Goal: Task Accomplishment & Management: Use online tool/utility

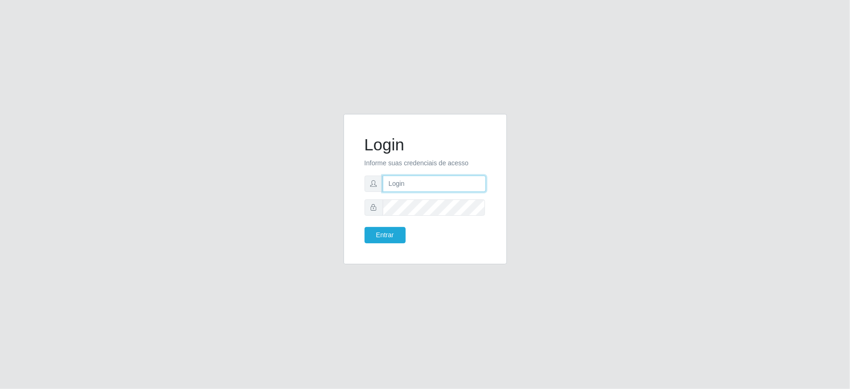
click at [416, 185] on input "text" at bounding box center [434, 184] width 103 height 16
type input "paulo@ideal"
click at [388, 231] on button "Entrar" at bounding box center [385, 235] width 41 height 16
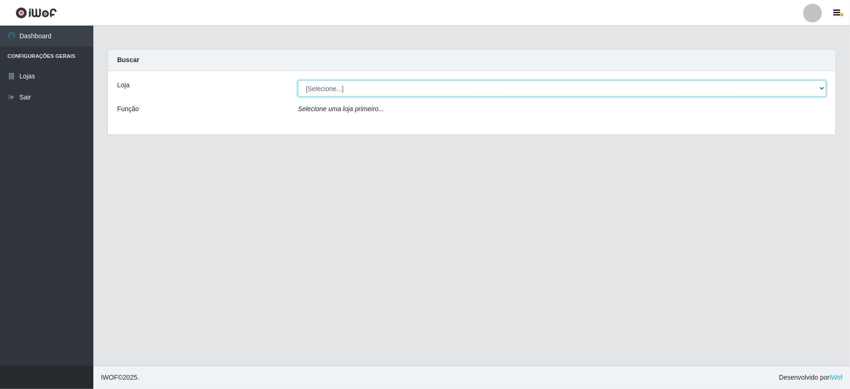
click at [391, 83] on select "[Selecione...] Ideal - Conceição" at bounding box center [562, 88] width 529 height 16
select select "231"
click at [298, 80] on select "[Selecione...] Ideal - Conceição" at bounding box center [562, 88] width 529 height 16
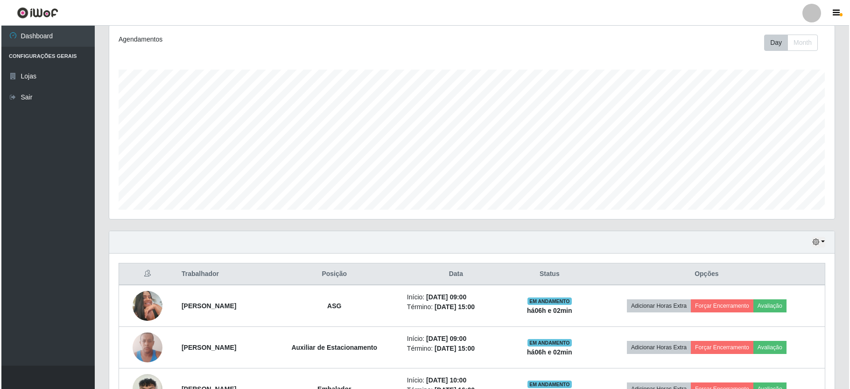
scroll to position [249, 0]
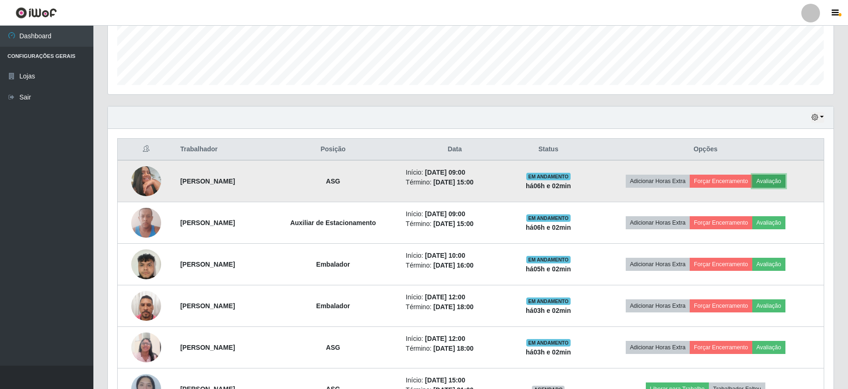
click at [783, 180] on button "Avaliação" at bounding box center [768, 181] width 33 height 13
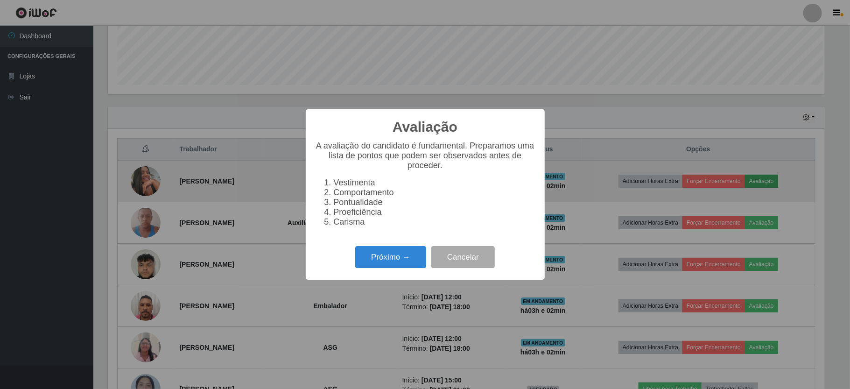
scroll to position [194, 717]
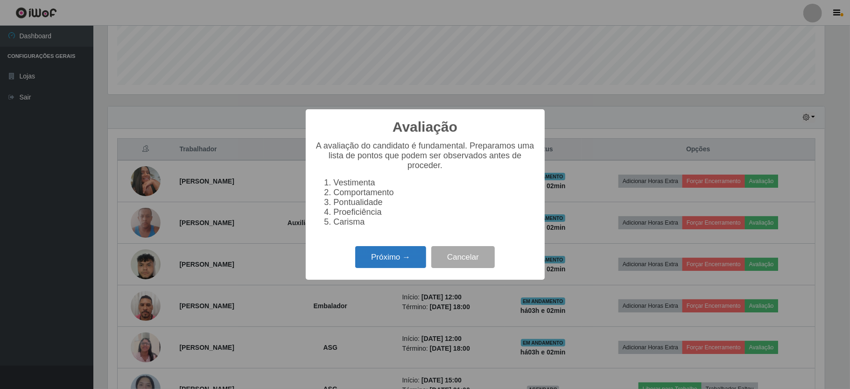
click at [404, 262] on button "Próximo →" at bounding box center [390, 257] width 71 height 22
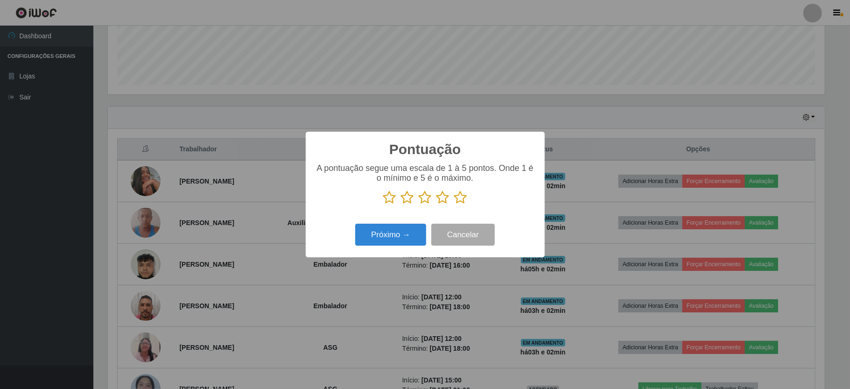
scroll to position [466781, 466258]
click at [443, 198] on icon at bounding box center [443, 198] width 13 height 14
click at [437, 205] on input "radio" at bounding box center [437, 205] width 0 height 0
click at [406, 233] on button "Próximo →" at bounding box center [390, 235] width 71 height 22
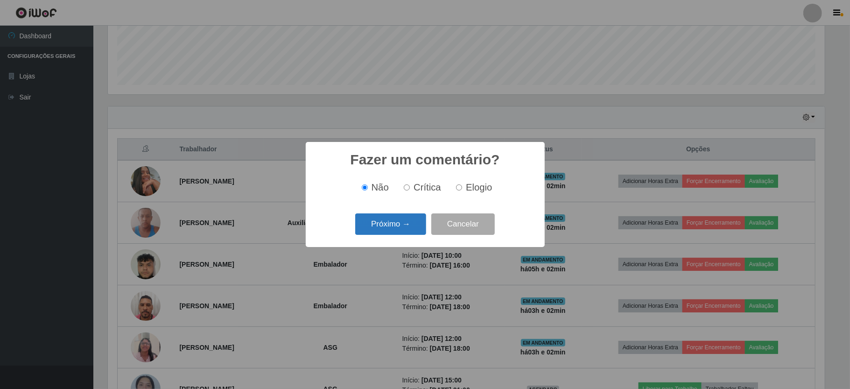
click at [413, 228] on button "Próximo →" at bounding box center [390, 224] width 71 height 22
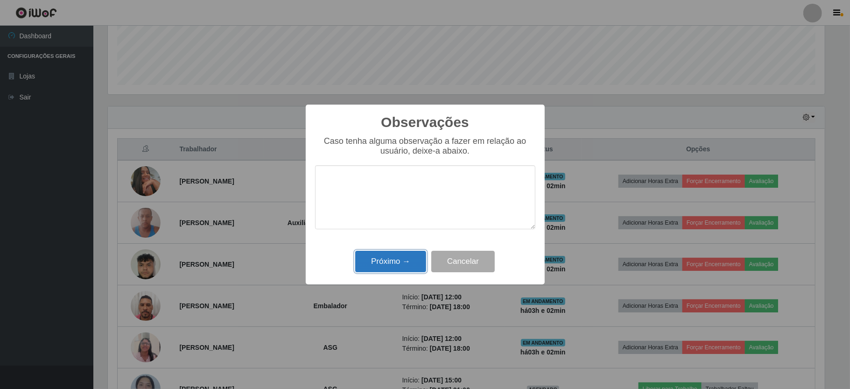
click at [409, 253] on button "Próximo →" at bounding box center [390, 262] width 71 height 22
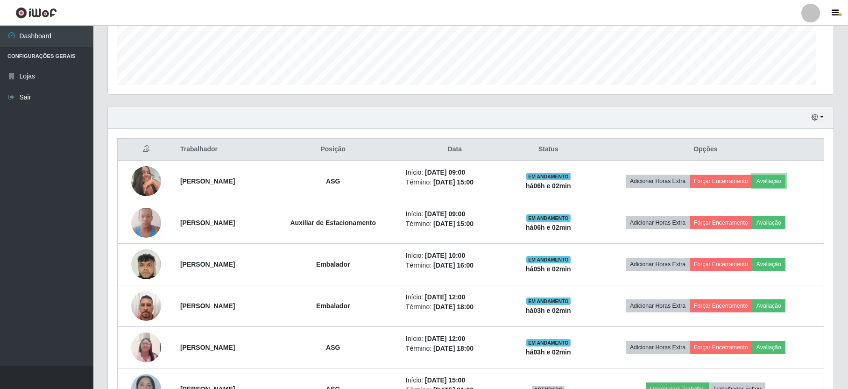
scroll to position [194, 725]
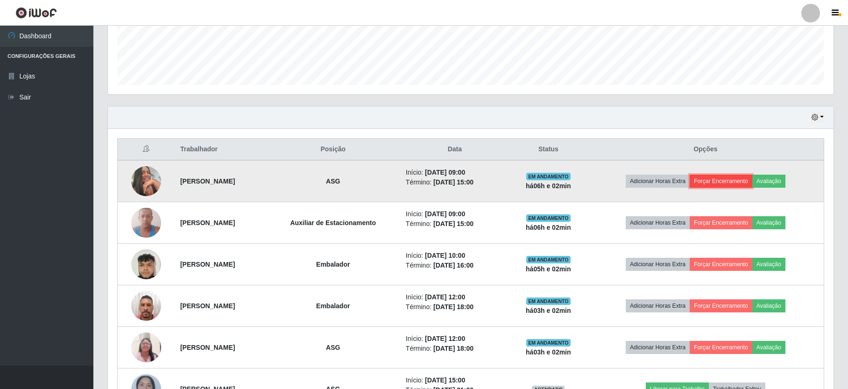
click at [734, 178] on button "Forçar Encerramento" at bounding box center [721, 181] width 63 height 13
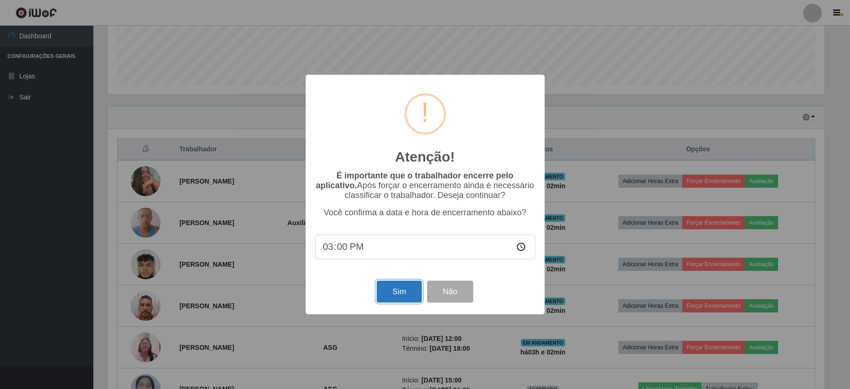
click at [395, 286] on button "Sim" at bounding box center [399, 292] width 45 height 22
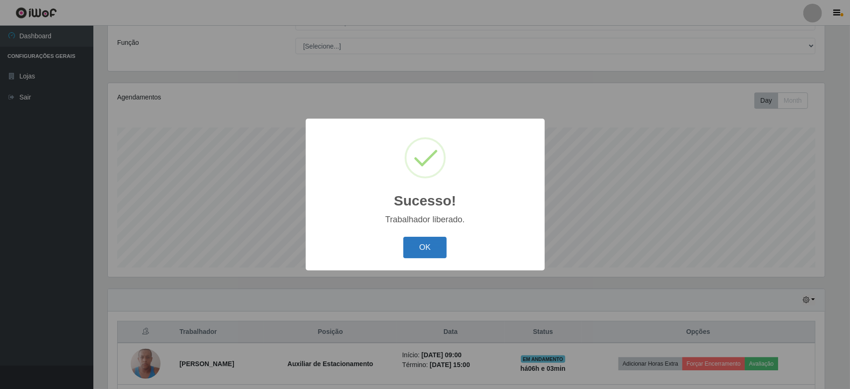
click at [438, 243] on button "OK" at bounding box center [424, 248] width 43 height 22
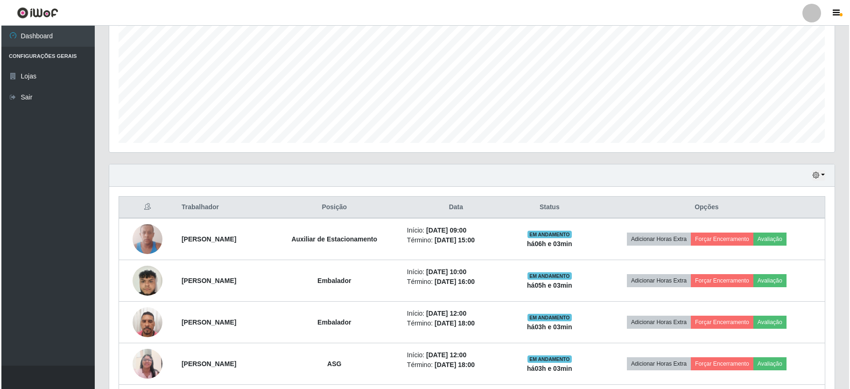
scroll to position [253, 0]
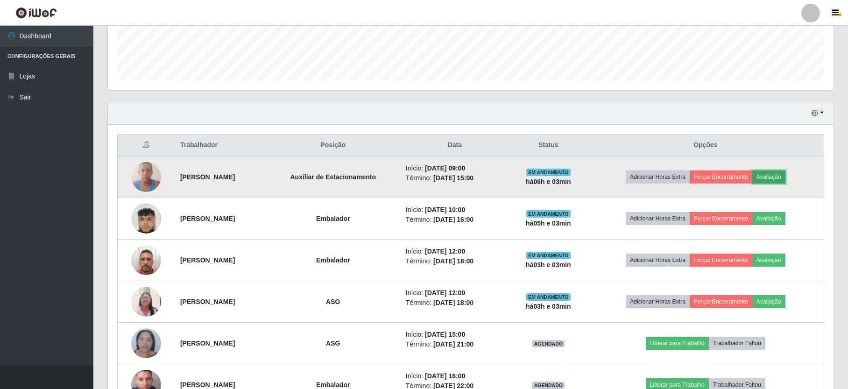
click at [785, 176] on button "Avaliação" at bounding box center [768, 176] width 33 height 13
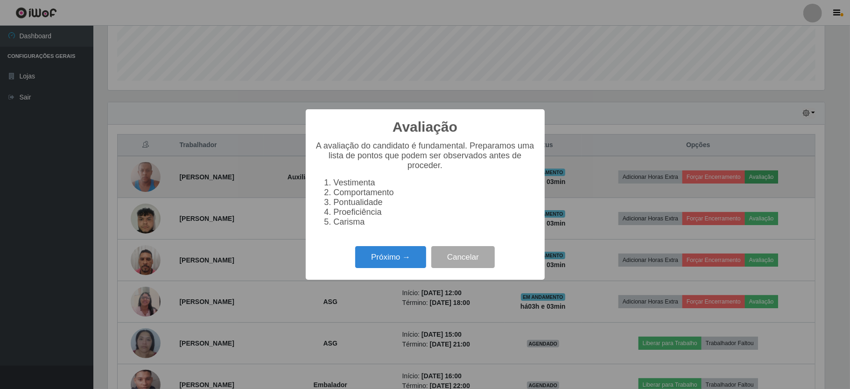
scroll to position [194, 717]
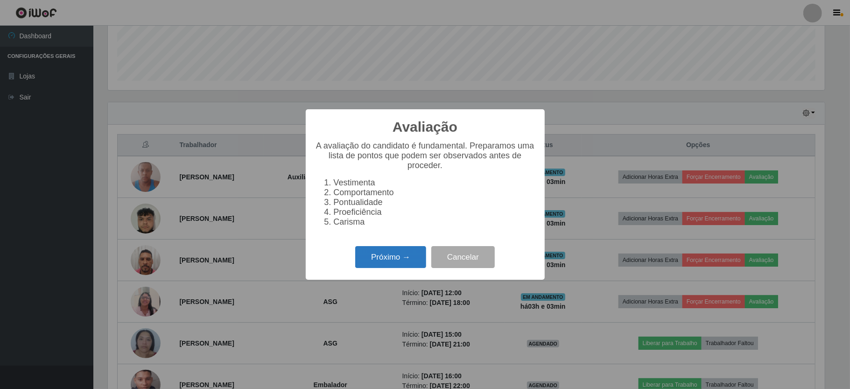
click at [376, 262] on button "Próximo →" at bounding box center [390, 257] width 71 height 22
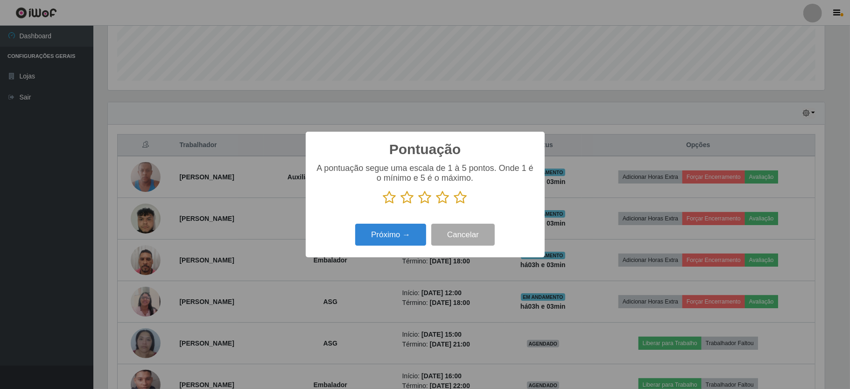
scroll to position [466781, 466258]
click at [443, 197] on icon at bounding box center [443, 198] width 13 height 14
click at [437, 205] on input "radio" at bounding box center [437, 205] width 0 height 0
click at [405, 230] on button "Próximo →" at bounding box center [390, 235] width 71 height 22
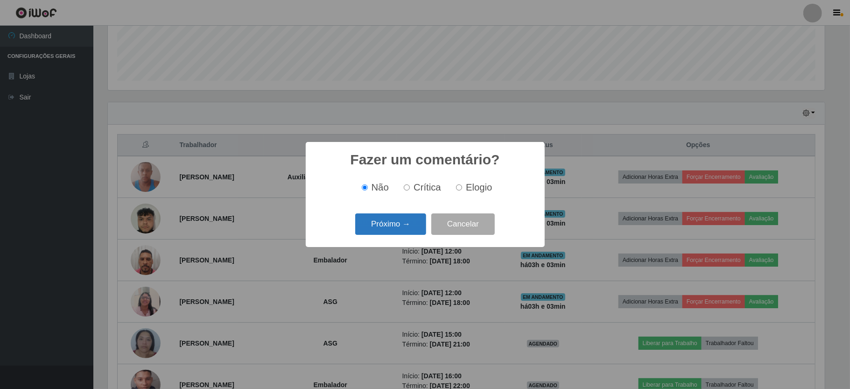
click at [410, 227] on button "Próximo →" at bounding box center [390, 224] width 71 height 22
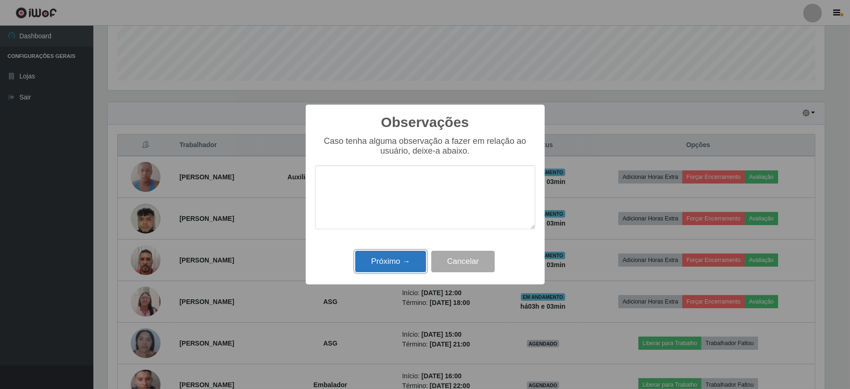
click at [404, 260] on button "Próximo →" at bounding box center [390, 262] width 71 height 22
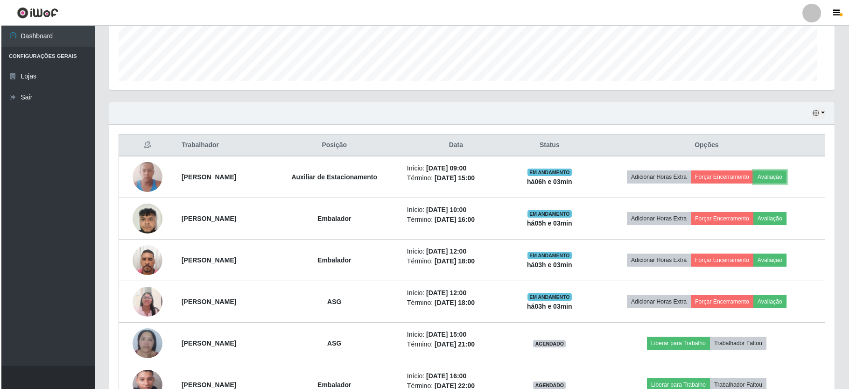
scroll to position [194, 725]
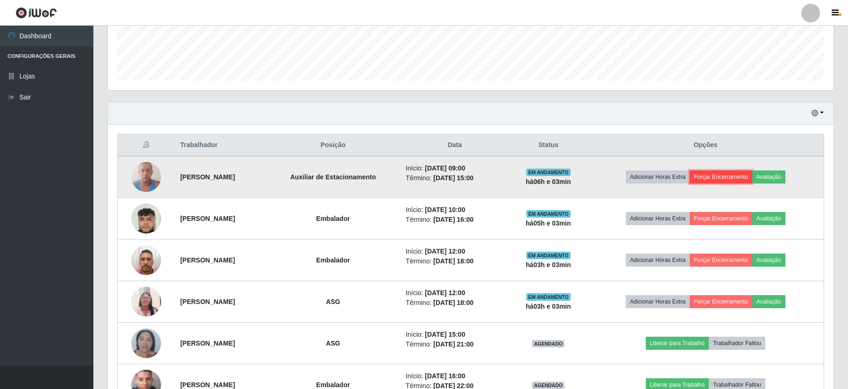
click at [727, 178] on button "Forçar Encerramento" at bounding box center [721, 176] width 63 height 13
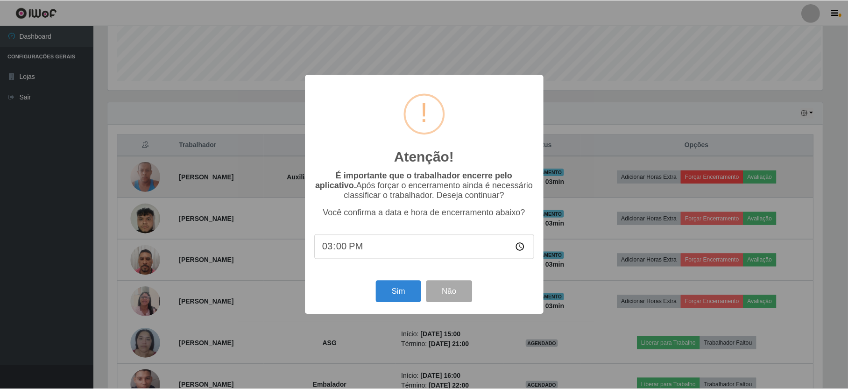
scroll to position [194, 717]
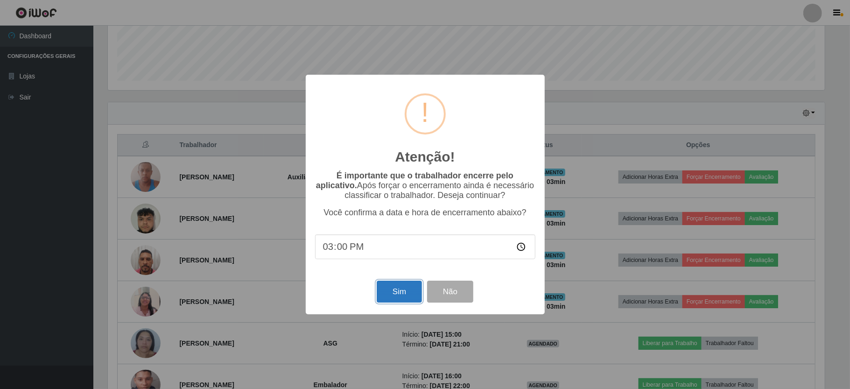
click at [406, 296] on button "Sim" at bounding box center [399, 292] width 45 height 22
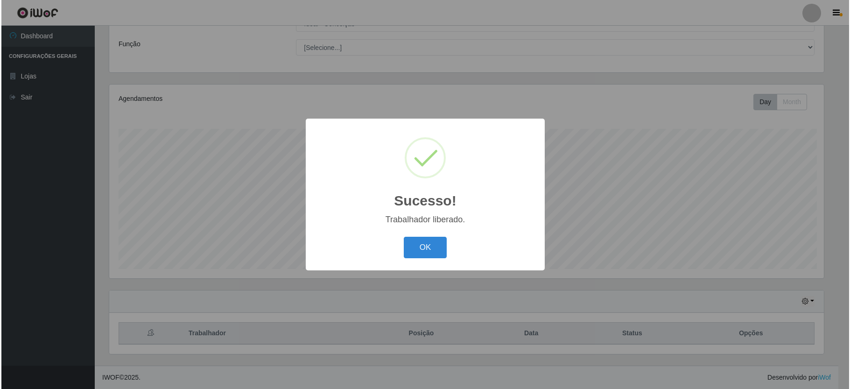
scroll to position [0, 0]
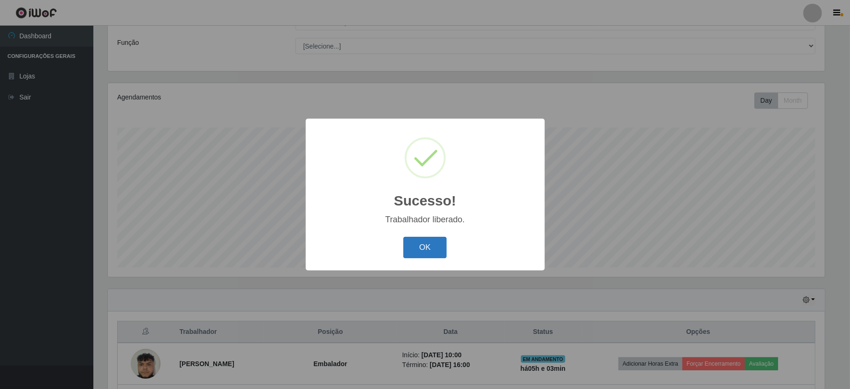
click at [436, 245] on button "OK" at bounding box center [424, 248] width 43 height 22
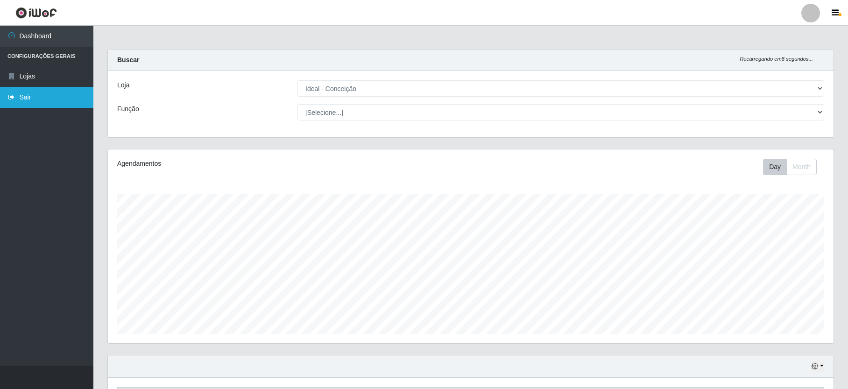
click at [21, 94] on link "Sair" at bounding box center [46, 97] width 93 height 21
